Goal: Book appointment/travel/reservation

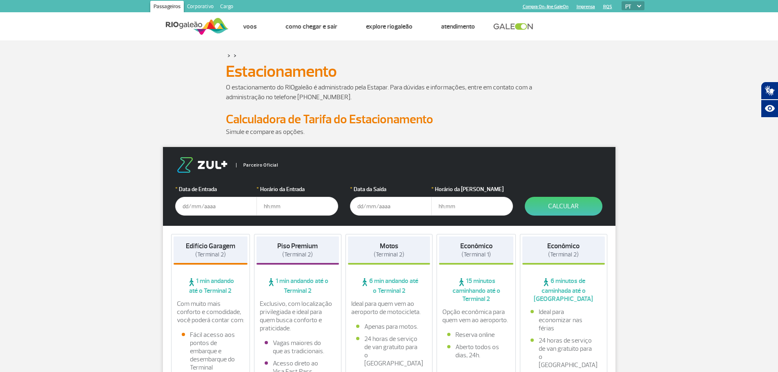
click at [214, 210] on input "text" at bounding box center [216, 206] width 82 height 19
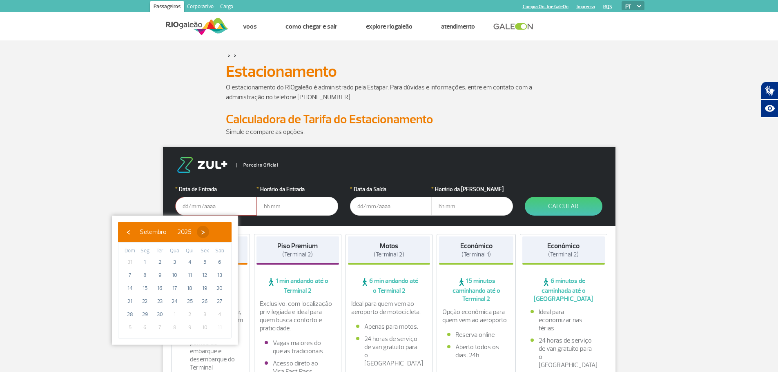
click at [209, 232] on span "›" at bounding box center [203, 232] width 12 height 12
click at [147, 274] on span "6" at bounding box center [144, 275] width 13 height 13
type input "[DATE]"
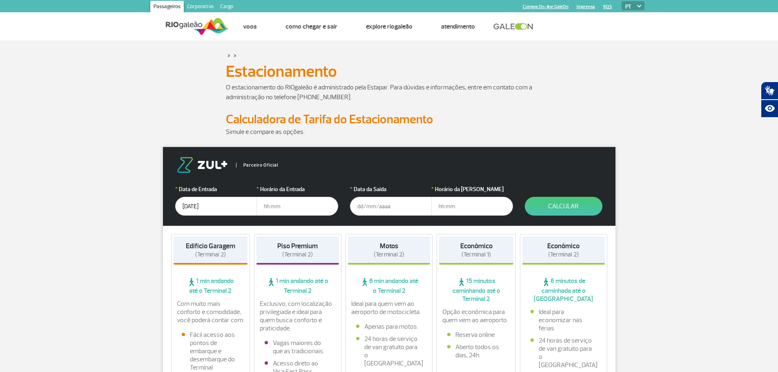
click at [270, 207] on input "text" at bounding box center [297, 206] width 82 height 19
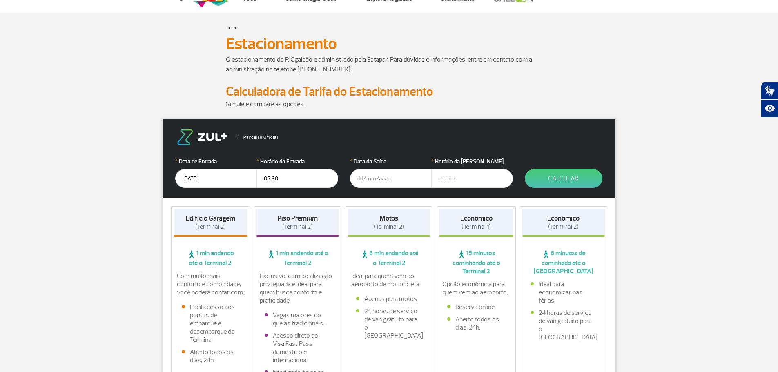
scroll to position [41, 0]
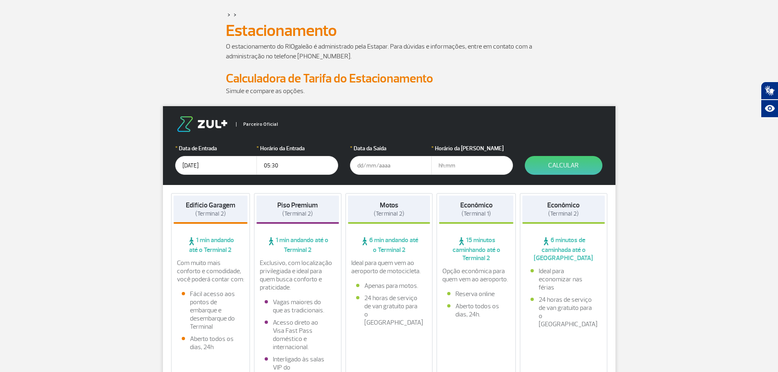
type input "05:30"
click at [365, 167] on input "text" at bounding box center [391, 165] width 82 height 19
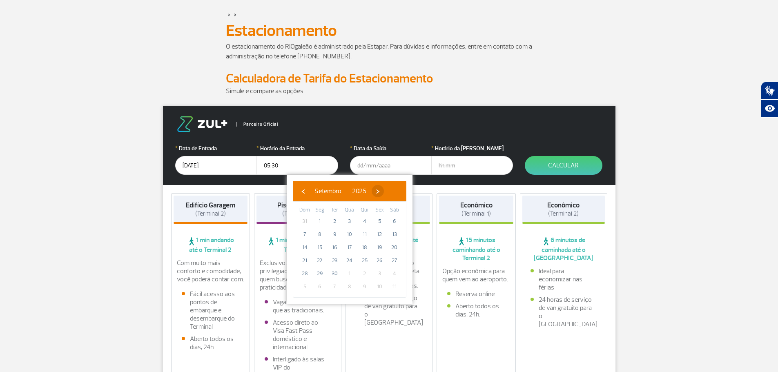
click at [384, 191] on span "›" at bounding box center [378, 191] width 12 height 12
click at [334, 233] on span "7" at bounding box center [334, 234] width 13 height 13
type input "[DATE]"
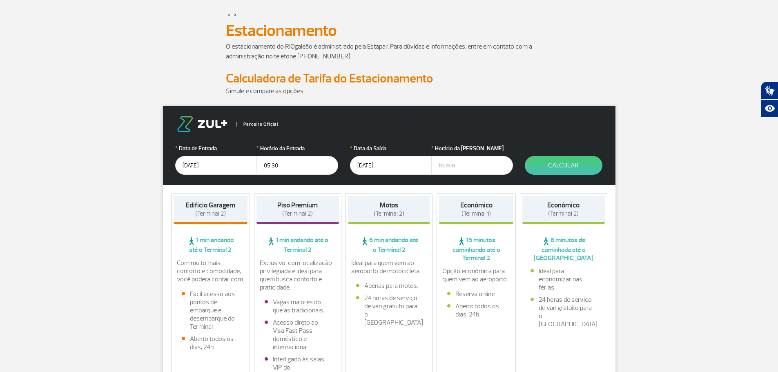
click at [452, 166] on input "text" at bounding box center [472, 165] width 82 height 19
type input "17:00"
click at [547, 161] on button "Calcular" at bounding box center [564, 165] width 78 height 19
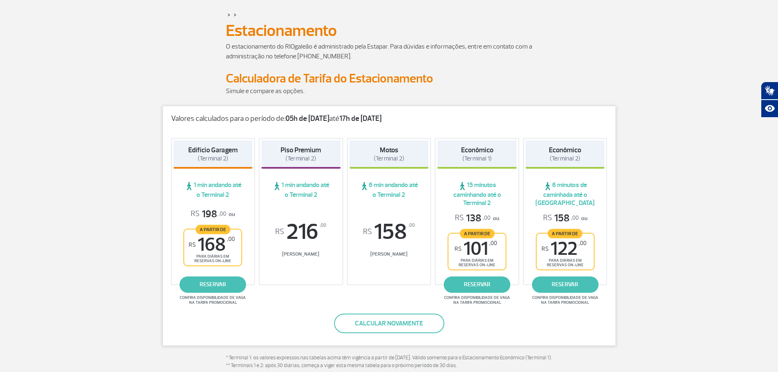
click at [480, 205] on span "15 minutos caminhando até o Terminal 2" at bounding box center [476, 194] width 79 height 26
click at [482, 248] on span "R$ 101 ,00" at bounding box center [475, 249] width 42 height 18
click at [478, 190] on span "15 minutos caminhando até o Terminal 2" at bounding box center [476, 194] width 79 height 26
click at [481, 200] on span "15 minutos caminhando até o Terminal 2" at bounding box center [476, 194] width 79 height 26
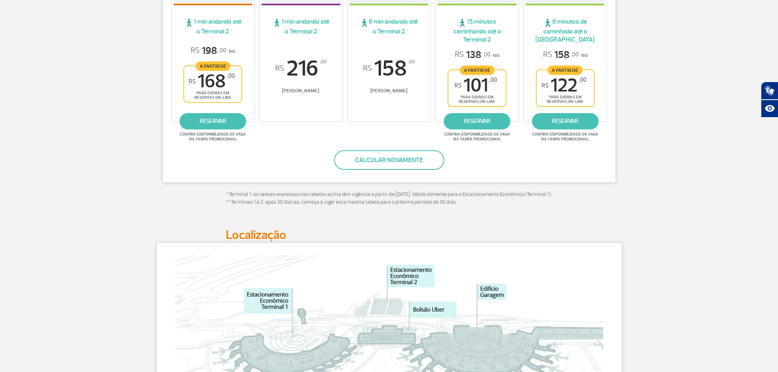
scroll to position [163, 0]
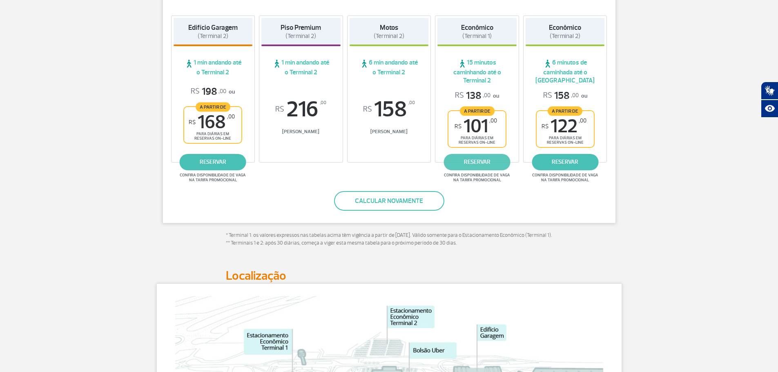
click at [485, 163] on link "reservar" at bounding box center [477, 162] width 67 height 16
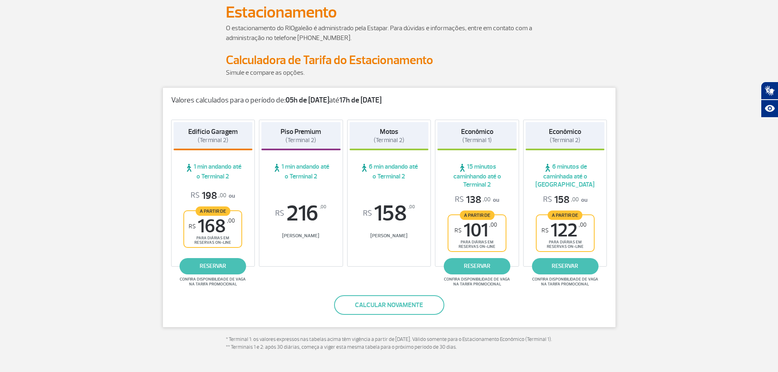
scroll to position [0, 0]
